Goal: Find contact information: Find contact information

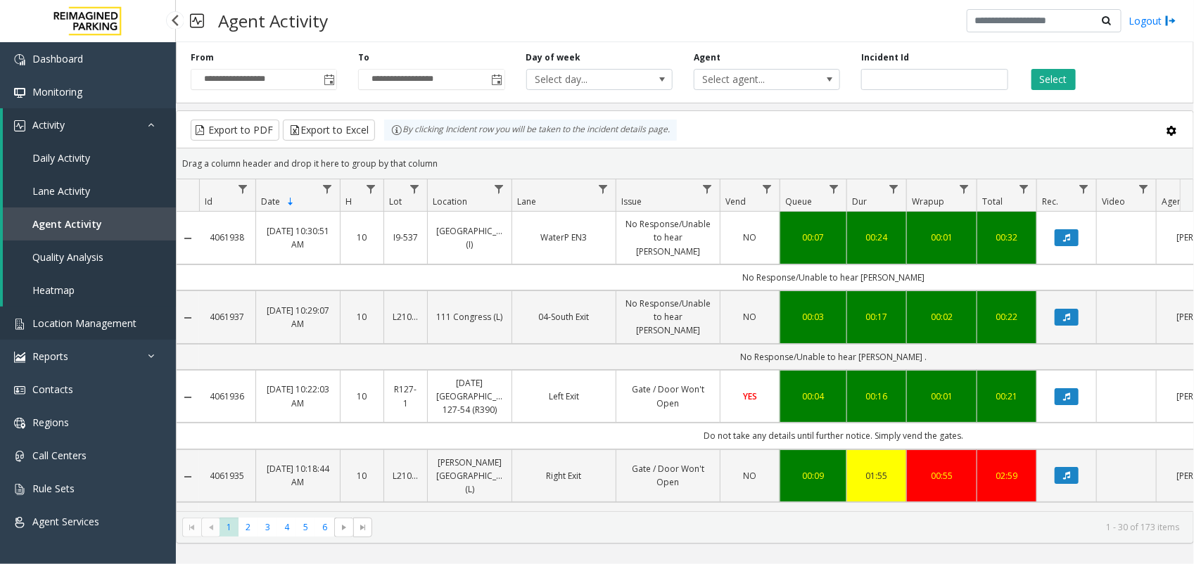
click at [104, 318] on span "Location Management" at bounding box center [84, 323] width 104 height 13
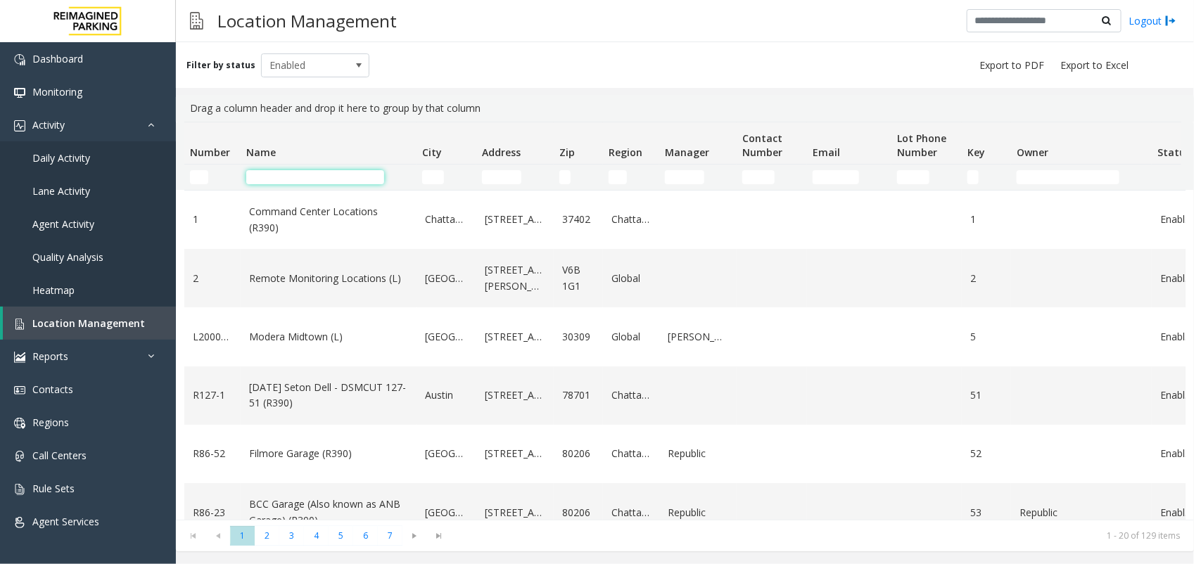
drag, startPoint x: 281, startPoint y: 180, endPoint x: 286, endPoint y: 172, distance: 8.8
click at [283, 174] on input "Name Filter" at bounding box center [315, 177] width 138 height 14
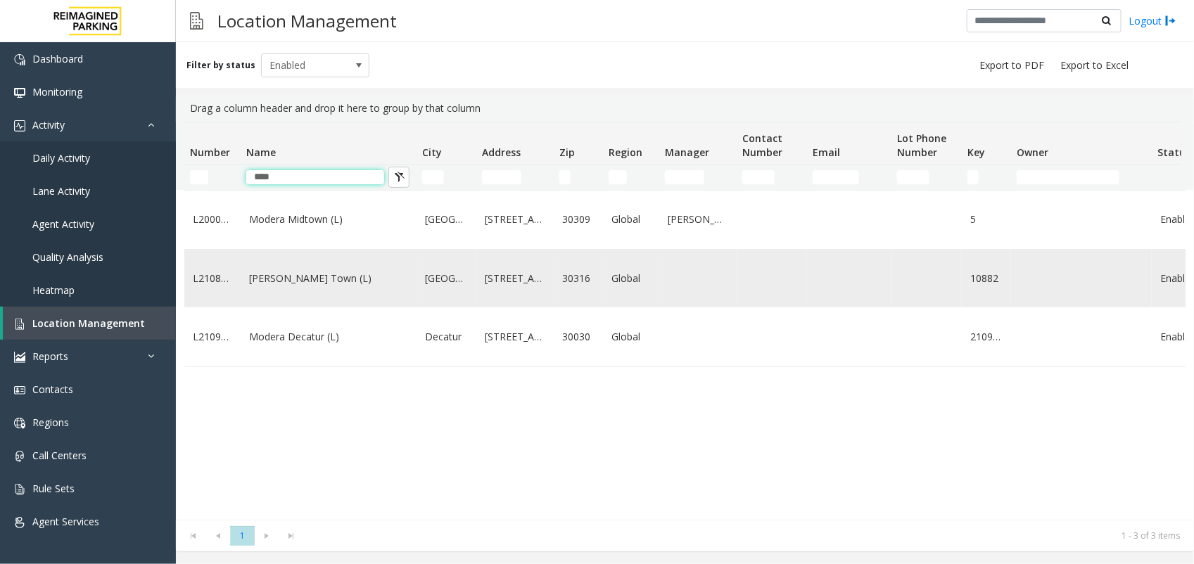
type input "****"
click at [300, 286] on link "[PERSON_NAME] Town (L)" at bounding box center [328, 278] width 159 height 15
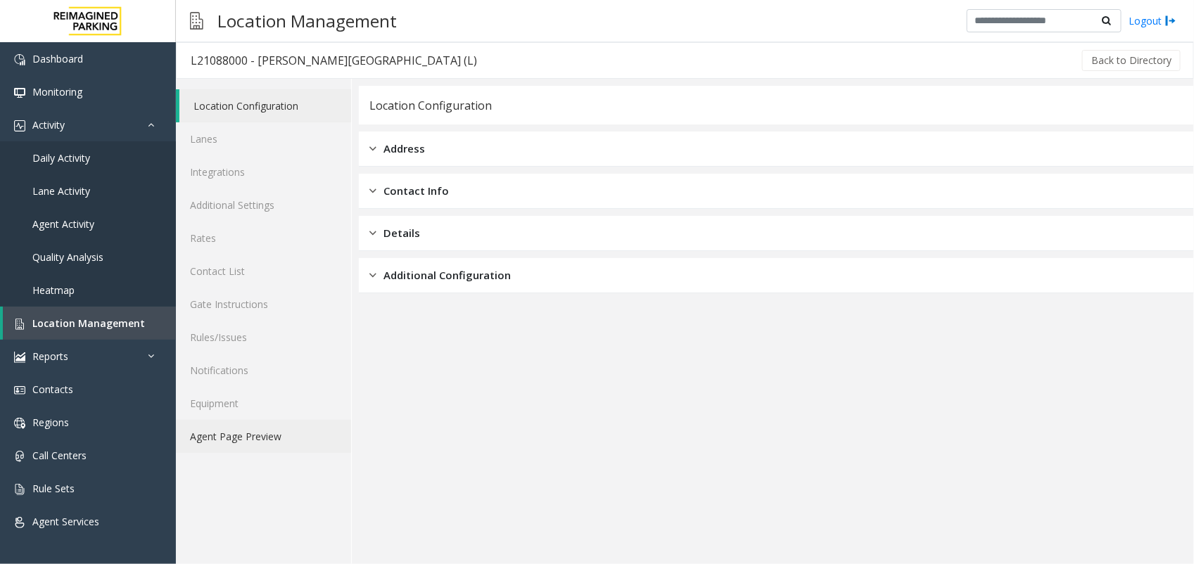
click at [269, 437] on link "Agent Page Preview" at bounding box center [263, 436] width 175 height 33
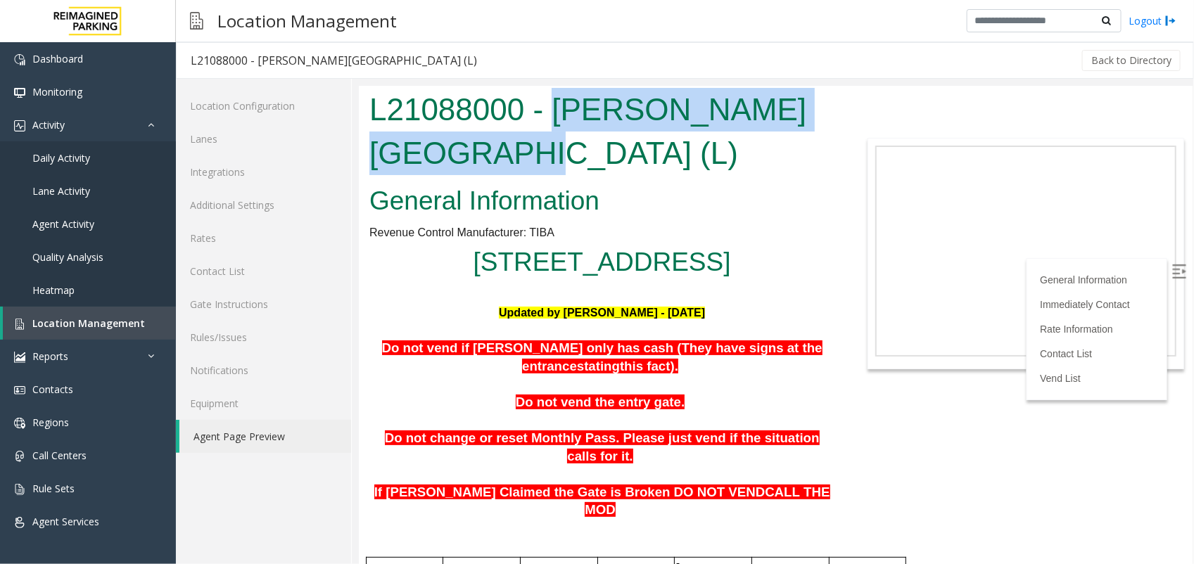
drag, startPoint x: 549, startPoint y: 107, endPoint x: 454, endPoint y: 152, distance: 105.1
click at [454, 152] on h1 "L21088000 - [PERSON_NAME][GEOGRAPHIC_DATA] (L)" at bounding box center [601, 130] width 465 height 87
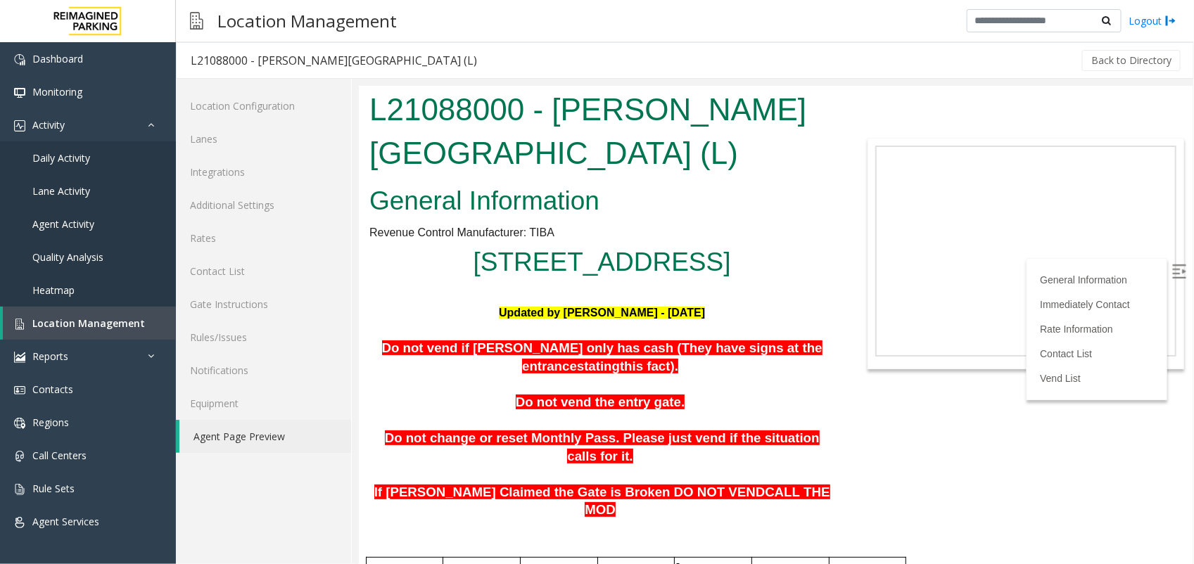
drag, startPoint x: 454, startPoint y: 152, endPoint x: 441, endPoint y: 129, distance: 25.8
click at [538, 143] on h1 "L21088000 - [PERSON_NAME][GEOGRAPHIC_DATA] (L)" at bounding box center [601, 130] width 465 height 87
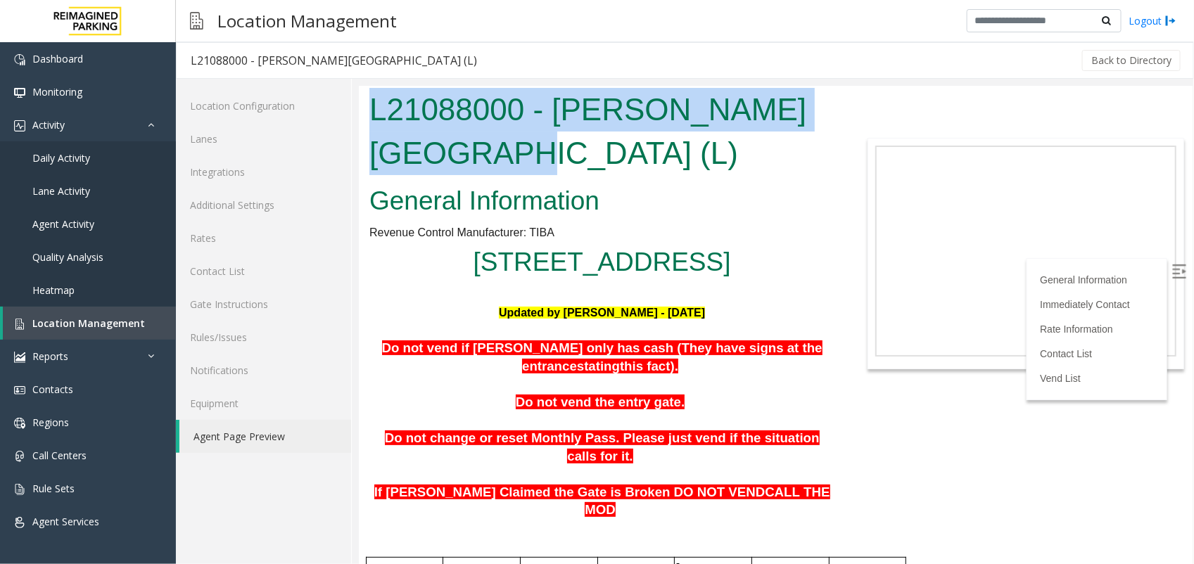
copy h1 "L21088000 - [PERSON_NAME][GEOGRAPHIC_DATA]"
drag, startPoint x: 369, startPoint y: 105, endPoint x: 443, endPoint y: 145, distance: 84.0
click at [443, 145] on h1 "L21088000 - [PERSON_NAME][GEOGRAPHIC_DATA] (L)" at bounding box center [601, 130] width 465 height 87
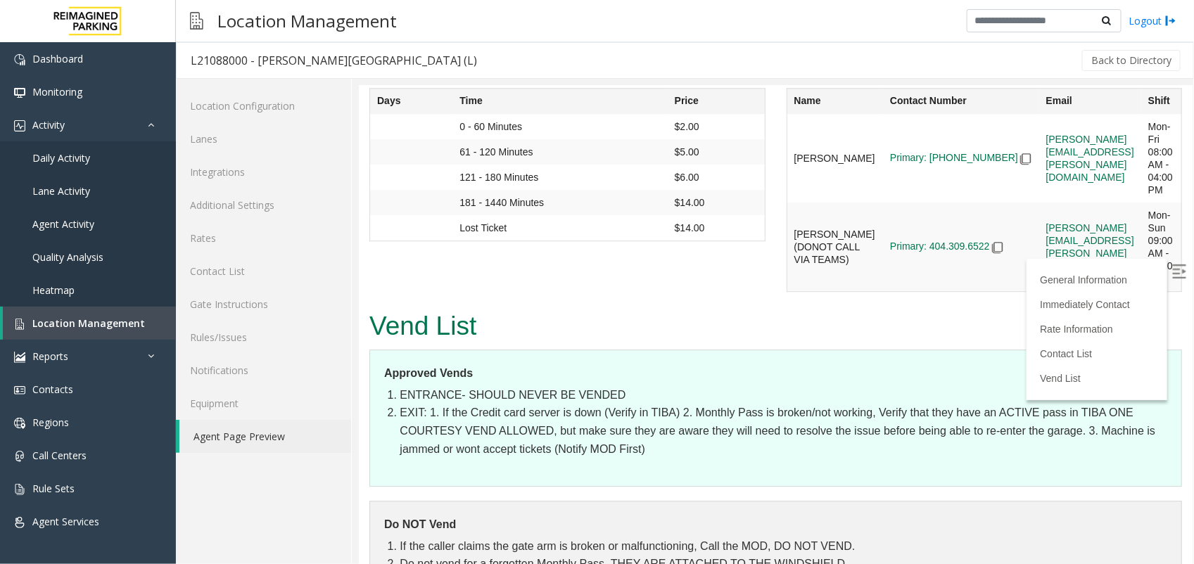
scroll to position [1450, 0]
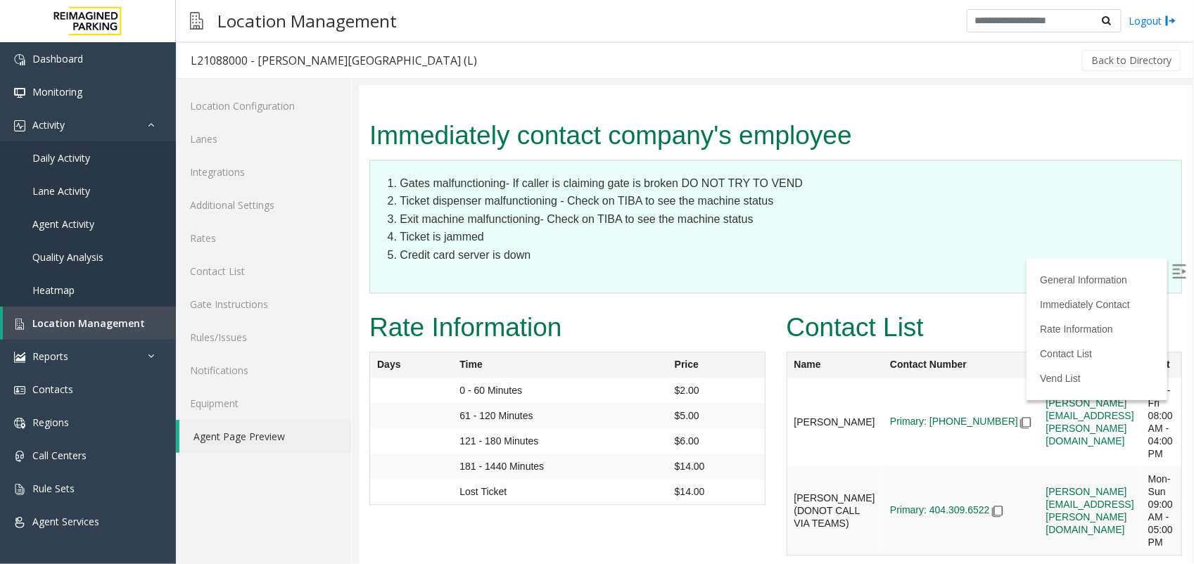
click at [1171, 269] on img at bounding box center [1178, 271] width 14 height 14
click at [1038, 377] on td "[PERSON_NAME][EMAIL_ADDRESS][PERSON_NAME][DOMAIN_NAME]" at bounding box center [1089, 421] width 102 height 89
copy link "[PERSON_NAME][EMAIL_ADDRESS][PERSON_NAME][DOMAIN_NAME]"
drag, startPoint x: 967, startPoint y: 265, endPoint x: 1134, endPoint y: 268, distance: 166.7
click at [1134, 377] on td "[PERSON_NAME][EMAIL_ADDRESS][PERSON_NAME][DOMAIN_NAME]" at bounding box center [1089, 421] width 102 height 89
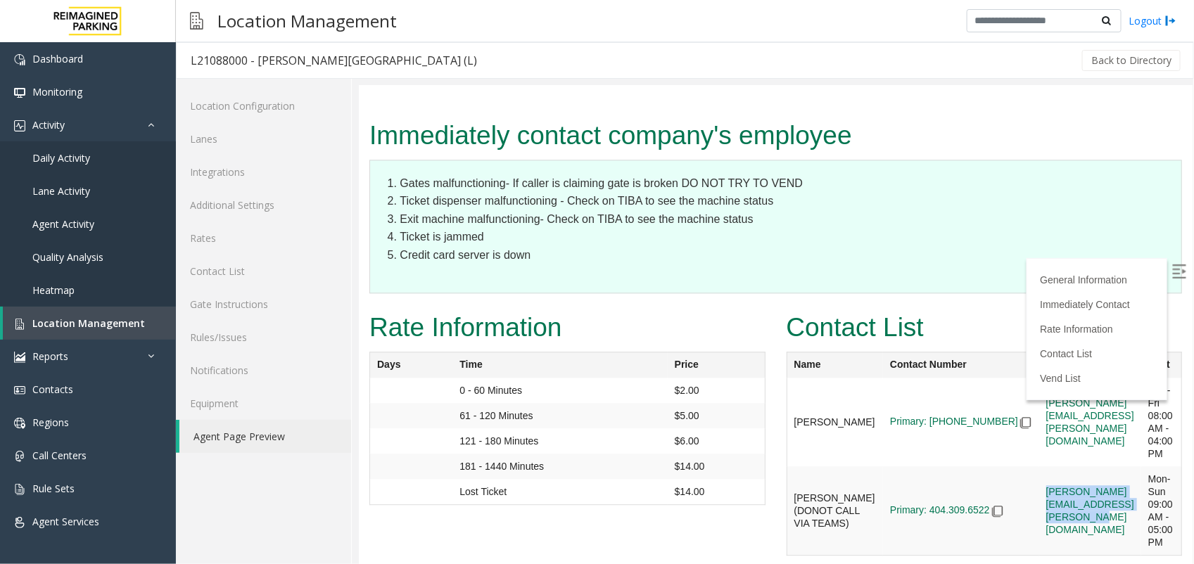
copy link "[PERSON_NAME][EMAIL_ADDRESS][PERSON_NAME][DOMAIN_NAME]"
drag, startPoint x: 971, startPoint y: 353, endPoint x: 1157, endPoint y: 362, distance: 186.6
click at [1140, 377] on td "[PERSON_NAME][EMAIL_ADDRESS][PERSON_NAME][DOMAIN_NAME]" at bounding box center [1089, 421] width 102 height 89
